Goal: Transaction & Acquisition: Purchase product/service

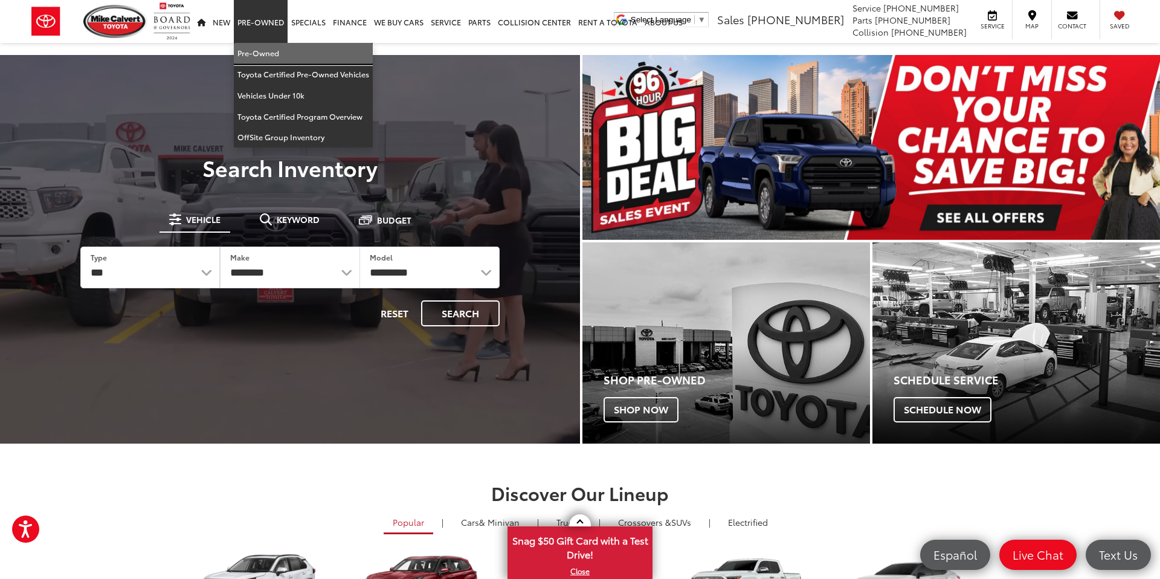
click at [268, 56] on link "Pre-Owned" at bounding box center [303, 53] width 139 height 21
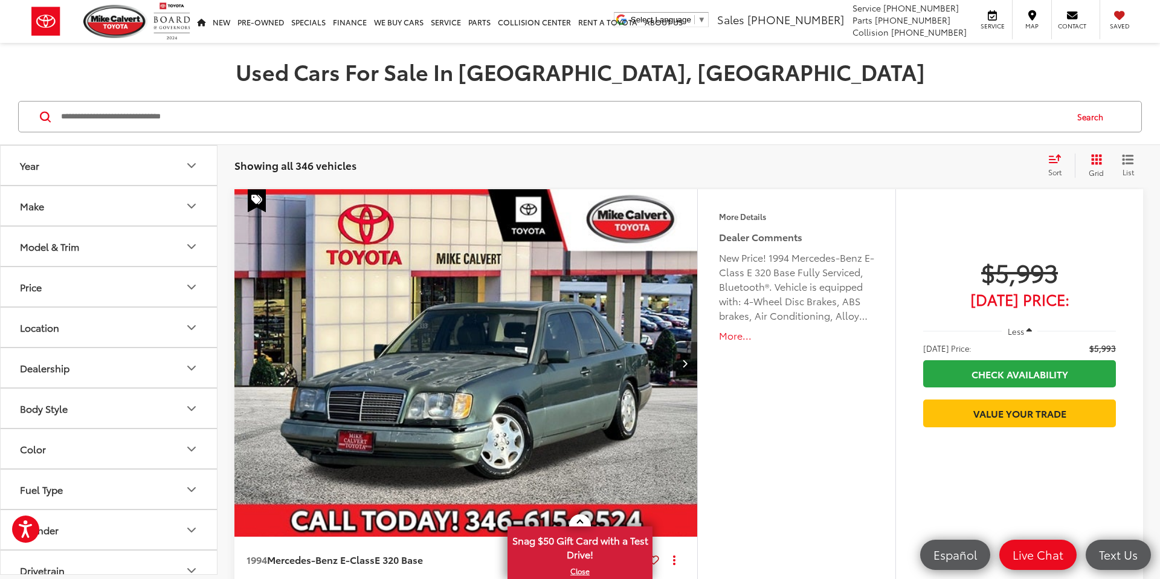
scroll to position [149, 0]
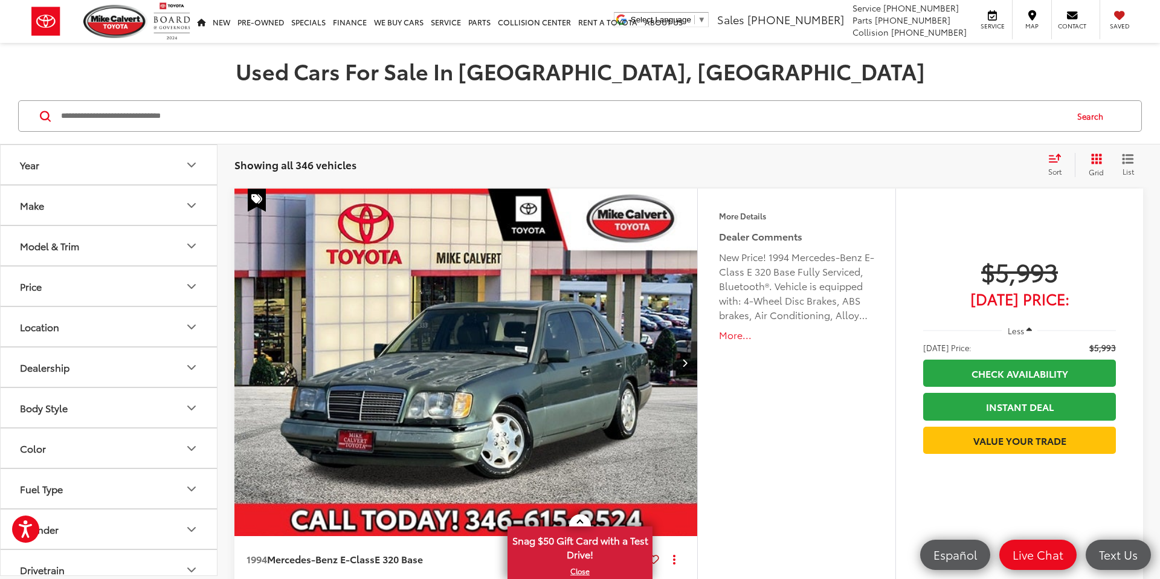
click at [143, 244] on button "Model & Trim" at bounding box center [110, 245] width 218 height 39
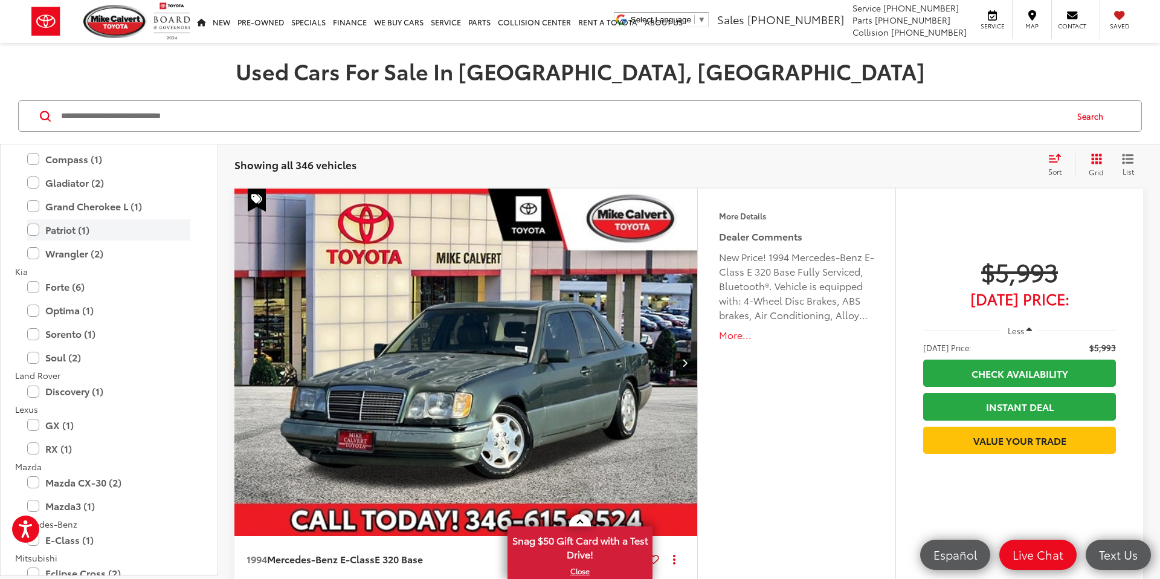
scroll to position [1343, 0]
